Goal: Task Accomplishment & Management: Complete application form

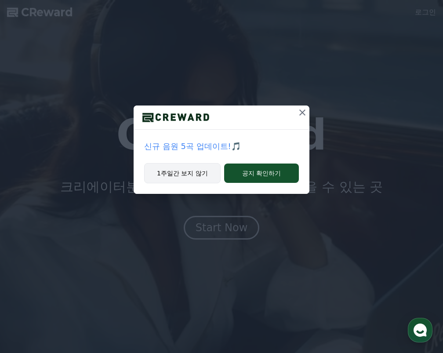
click at [192, 172] on button "1주일간 보지 않기" at bounding box center [182, 173] width 77 height 20
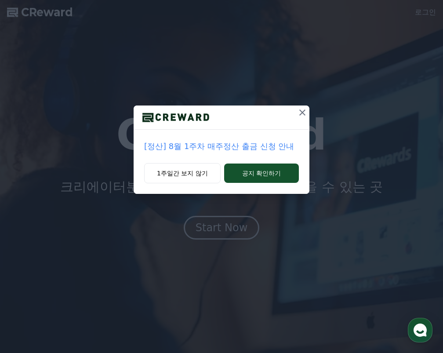
click at [300, 111] on icon at bounding box center [302, 112] width 11 height 11
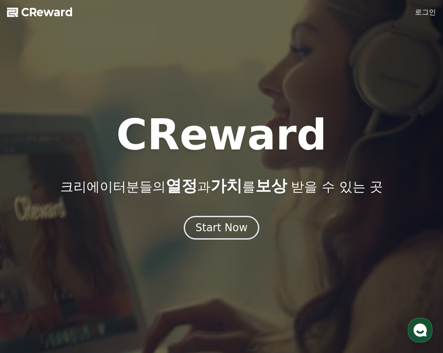
click at [419, 11] on link "로그인" at bounding box center [425, 12] width 21 height 11
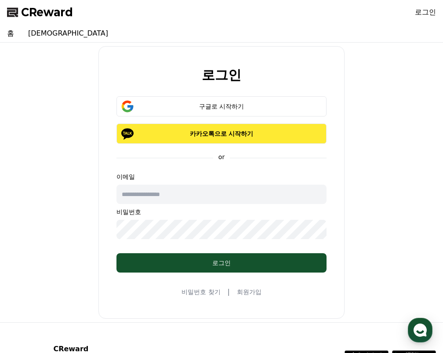
click at [201, 136] on p "카카오톡으로 시작하기" at bounding box center [221, 133] width 185 height 9
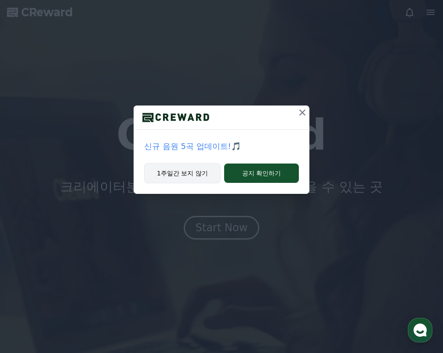
click at [172, 173] on button "1주일간 보지 않기" at bounding box center [182, 173] width 77 height 20
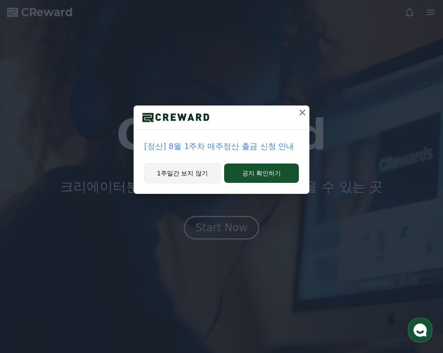
click at [184, 174] on button "1주일간 보지 않기" at bounding box center [182, 173] width 77 height 20
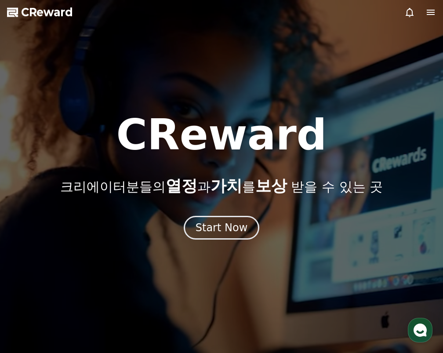
click at [432, 11] on icon at bounding box center [431, 12] width 11 height 11
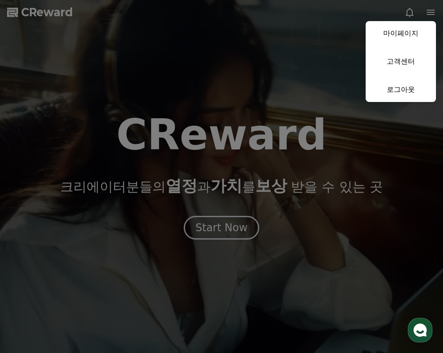
click at [35, 12] on button "close" at bounding box center [221, 176] width 443 height 353
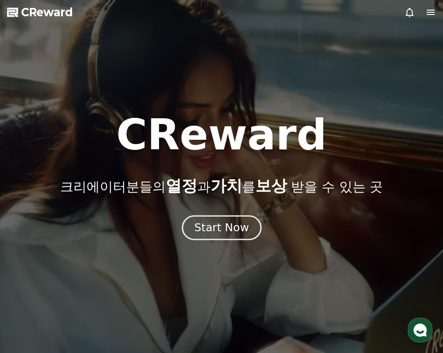
click at [203, 222] on div "Start Now" at bounding box center [221, 227] width 55 height 15
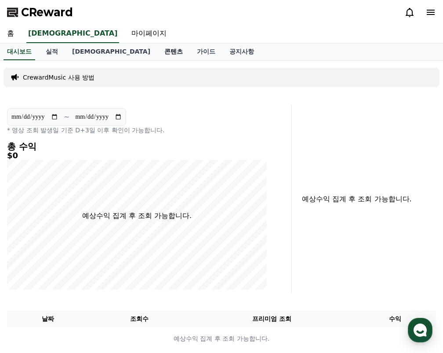
click at [157, 55] on link "콘텐츠" at bounding box center [173, 52] width 33 height 17
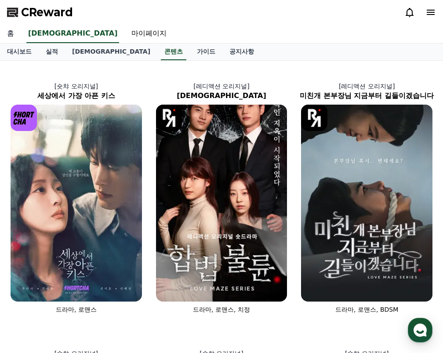
click at [13, 33] on link "홈" at bounding box center [10, 34] width 21 height 18
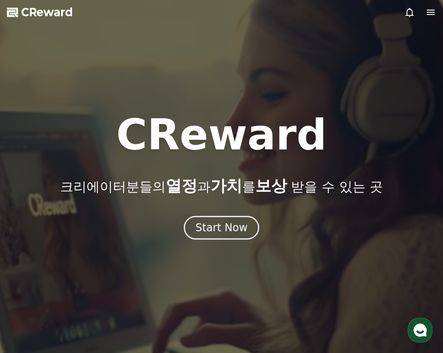
click at [29, 13] on span "CReward" at bounding box center [47, 12] width 52 height 14
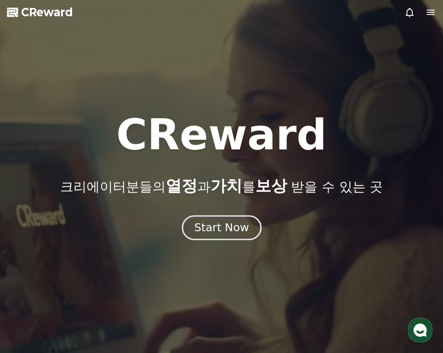
click at [232, 228] on div "Start Now" at bounding box center [221, 227] width 55 height 15
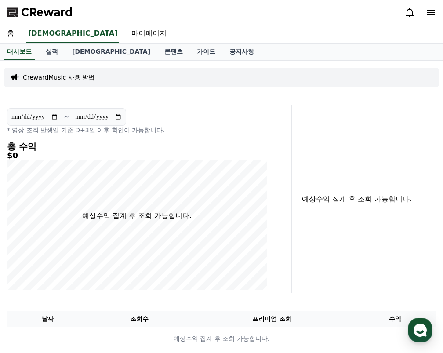
click at [431, 10] on icon at bounding box center [431, 12] width 8 height 5
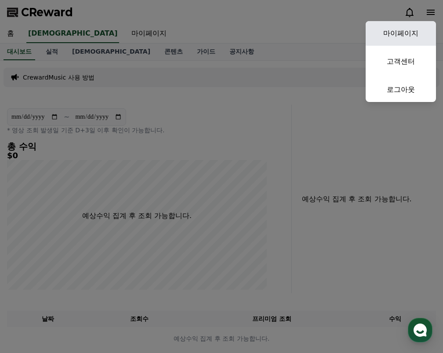
click at [411, 29] on link "마이페이지" at bounding box center [401, 33] width 70 height 25
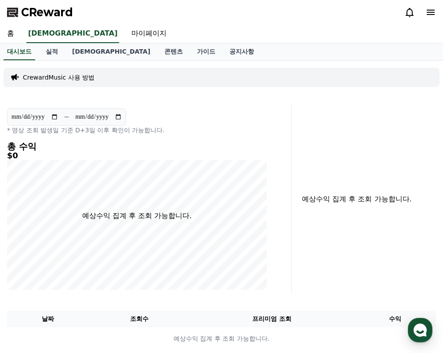
select select "**********"
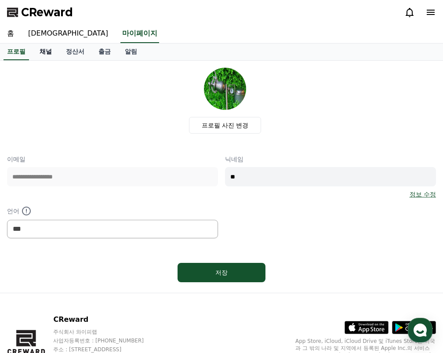
click at [46, 50] on link "채널" at bounding box center [46, 52] width 26 height 17
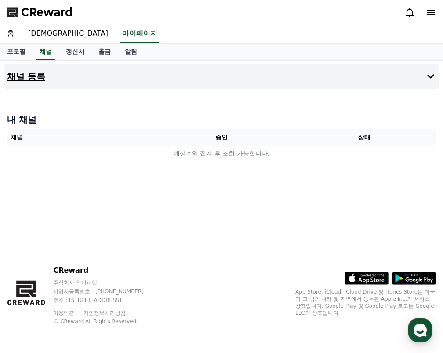
click at [35, 78] on h4 "채널 등록" at bounding box center [26, 77] width 38 height 10
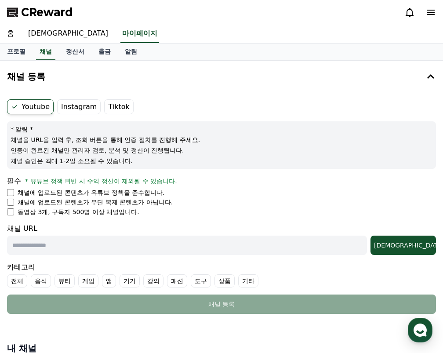
click at [57, 247] on input "text" at bounding box center [187, 245] width 360 height 19
paste input "**********"
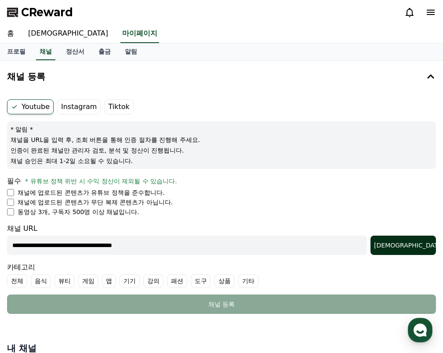
type input "**********"
click at [404, 244] on button "[DEMOGRAPHIC_DATA]" at bounding box center [404, 245] width 66 height 19
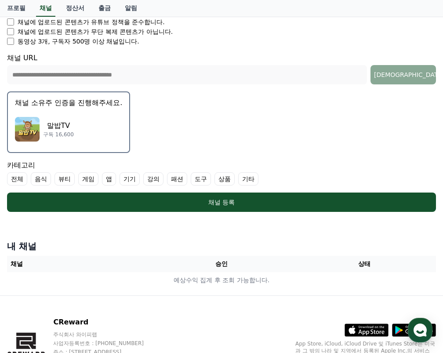
scroll to position [220, 0]
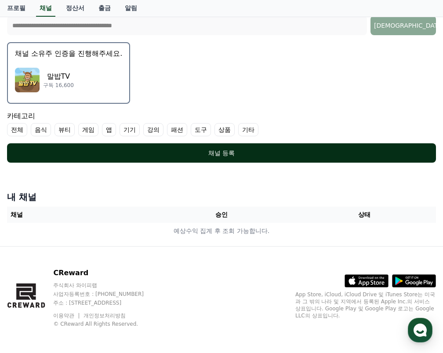
click at [230, 155] on div "채널 등록" at bounding box center [222, 153] width 394 height 9
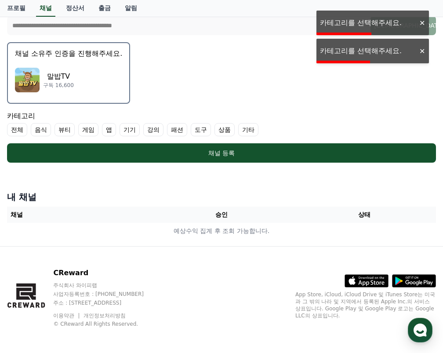
click at [18, 130] on label "전체" at bounding box center [17, 129] width 20 height 13
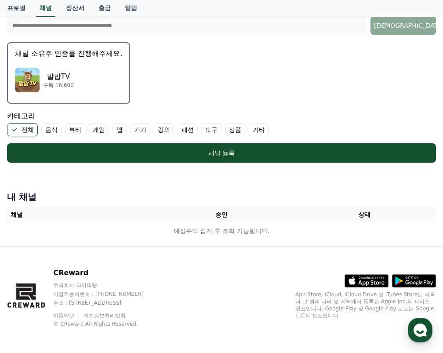
click at [262, 129] on label "기타" at bounding box center [259, 129] width 20 height 13
click at [261, 127] on label "기타" at bounding box center [264, 129] width 31 height 13
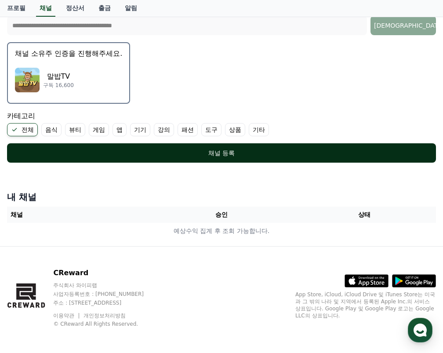
click at [207, 147] on button "채널 등록" at bounding box center [221, 152] width 429 height 19
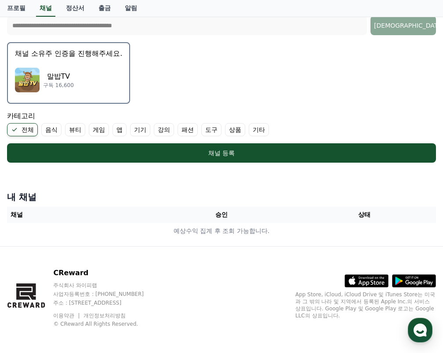
click at [259, 128] on label "기타" at bounding box center [259, 129] width 20 height 13
click at [259, 127] on icon at bounding box center [256, 129] width 7 height 7
click at [256, 128] on label "기타" at bounding box center [259, 129] width 20 height 13
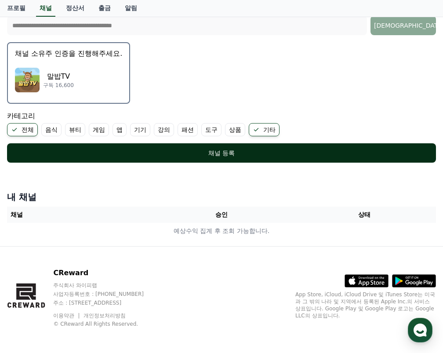
click at [225, 151] on div "채널 등록" at bounding box center [222, 153] width 394 height 9
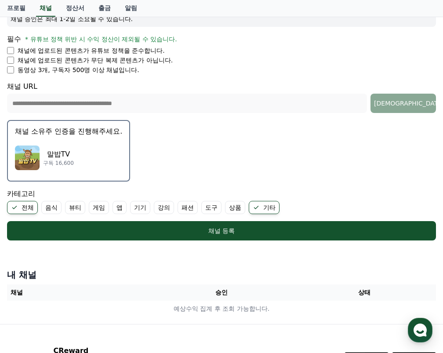
scroll to position [135, 0]
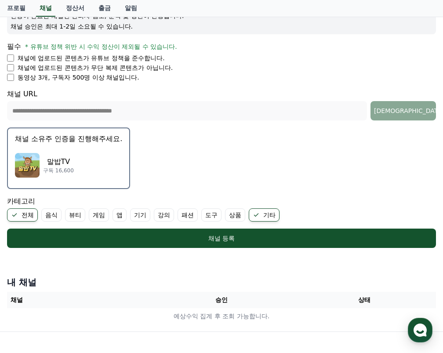
click at [33, 161] on img "button" at bounding box center [27, 165] width 25 height 25
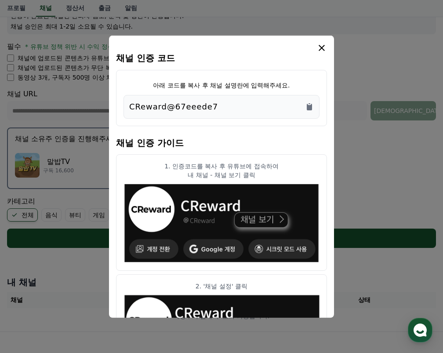
drag, startPoint x: 224, startPoint y: 106, endPoint x: 107, endPoint y: 111, distance: 117.1
click at [107, 252] on div "채널 인증 코드 아래 코드를 복사 후 채널 설명란에 입력해주세요. CReward@67eeede7 채널 인증 가이드 1. 인증코드를 복사 후 유…" at bounding box center [222, 252] width 436 height 0
click at [219, 106] on div "CReward@67eeede7" at bounding box center [221, 106] width 185 height 12
drag, startPoint x: 216, startPoint y: 105, endPoint x: 127, endPoint y: 113, distance: 88.8
click at [127, 113] on div "CReward@67eeede7" at bounding box center [222, 107] width 196 height 24
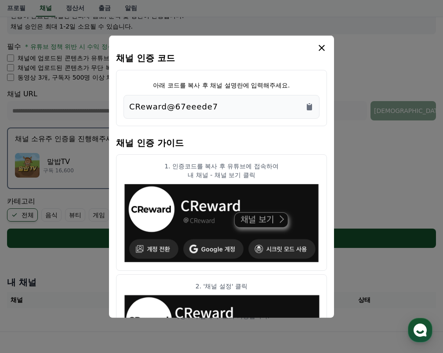
copy p "CReward@67eeede7"
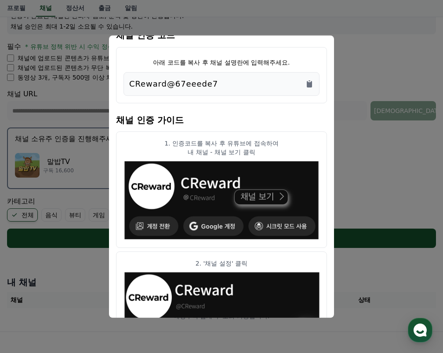
scroll to position [0, 0]
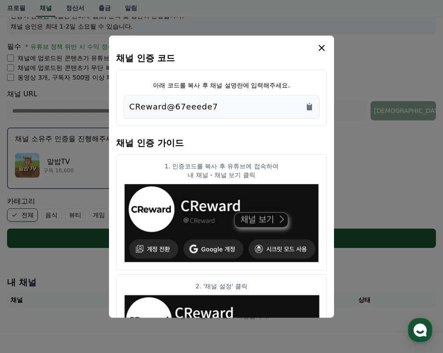
click at [260, 217] on img "modal" at bounding box center [222, 223] width 196 height 81
copy p "CReward@67eeede7"
click at [322, 45] on icon "modal" at bounding box center [322, 47] width 11 height 11
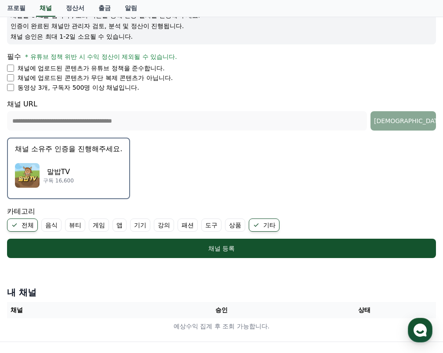
scroll to position [223, 0]
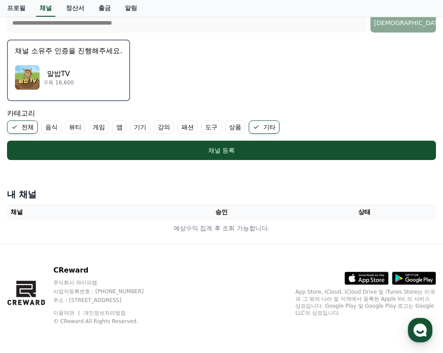
click at [29, 70] on img "button" at bounding box center [27, 77] width 25 height 25
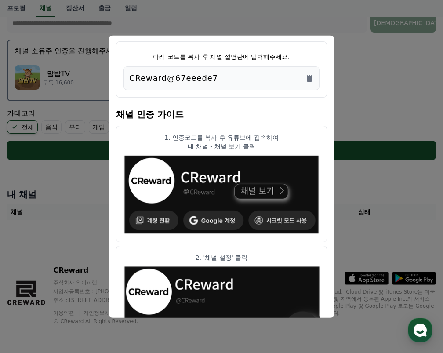
scroll to position [44, 0]
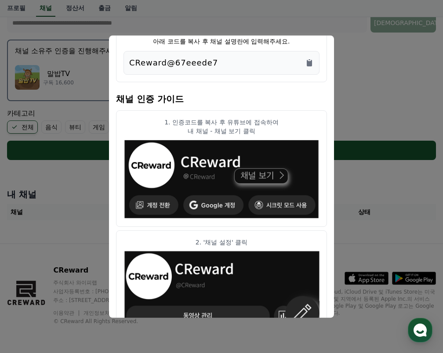
click at [359, 104] on button "close modal" at bounding box center [221, 176] width 443 height 353
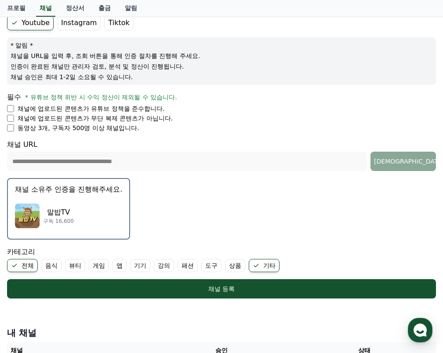
scroll to position [0, 0]
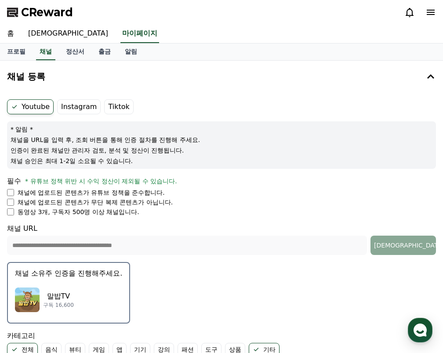
click at [71, 292] on p "말밥TV" at bounding box center [58, 296] width 31 height 11
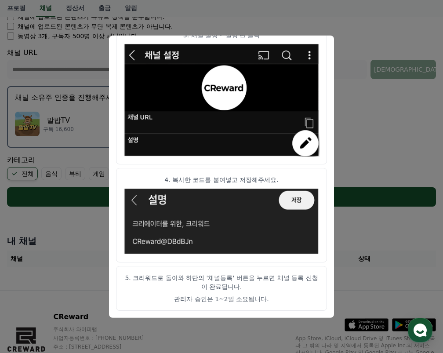
scroll to position [220, 0]
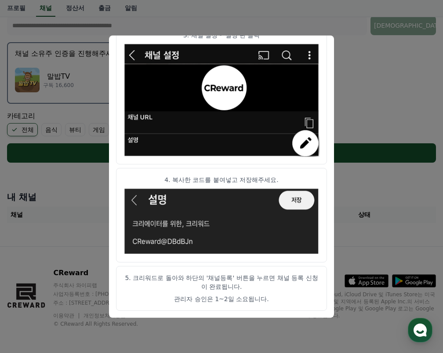
click at [360, 75] on button "close modal" at bounding box center [221, 176] width 443 height 353
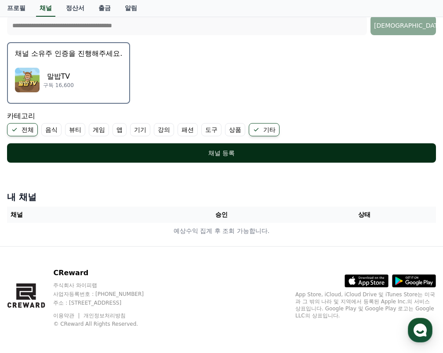
click at [220, 155] on div "채널 등록" at bounding box center [222, 153] width 394 height 9
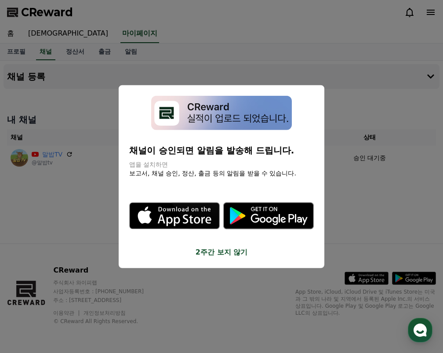
click at [79, 186] on button "close modal" at bounding box center [221, 176] width 443 height 353
